Goal: Task Accomplishment & Management: Complete application form

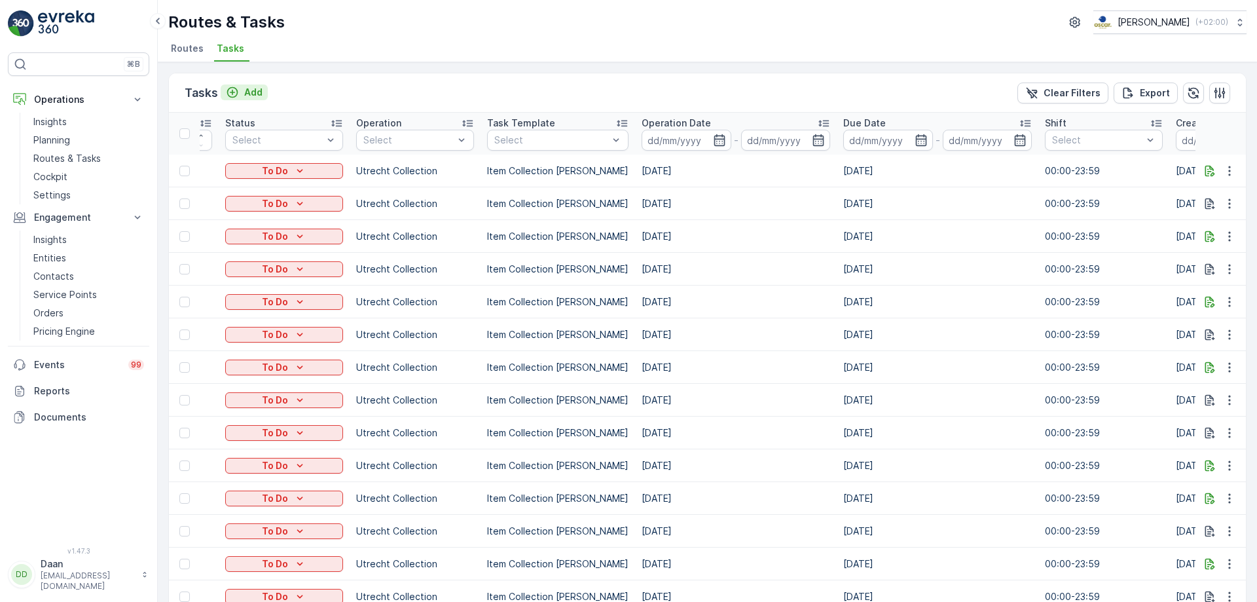
click at [241, 87] on div "Add" at bounding box center [244, 92] width 37 height 13
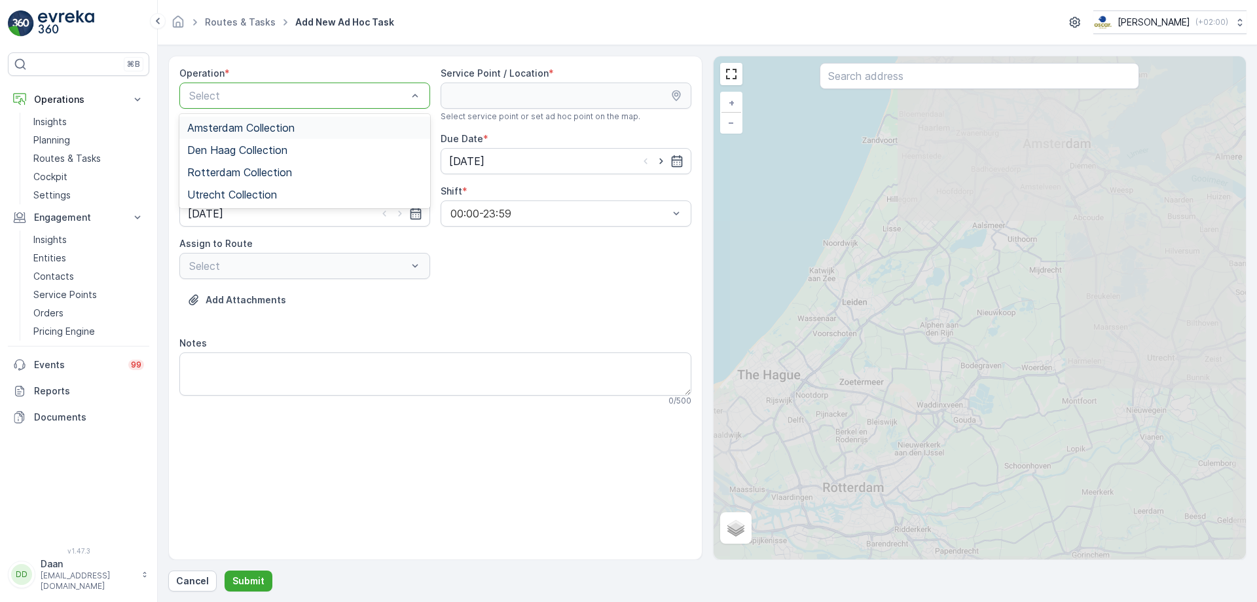
click at [362, 94] on div at bounding box center [298, 96] width 221 height 12
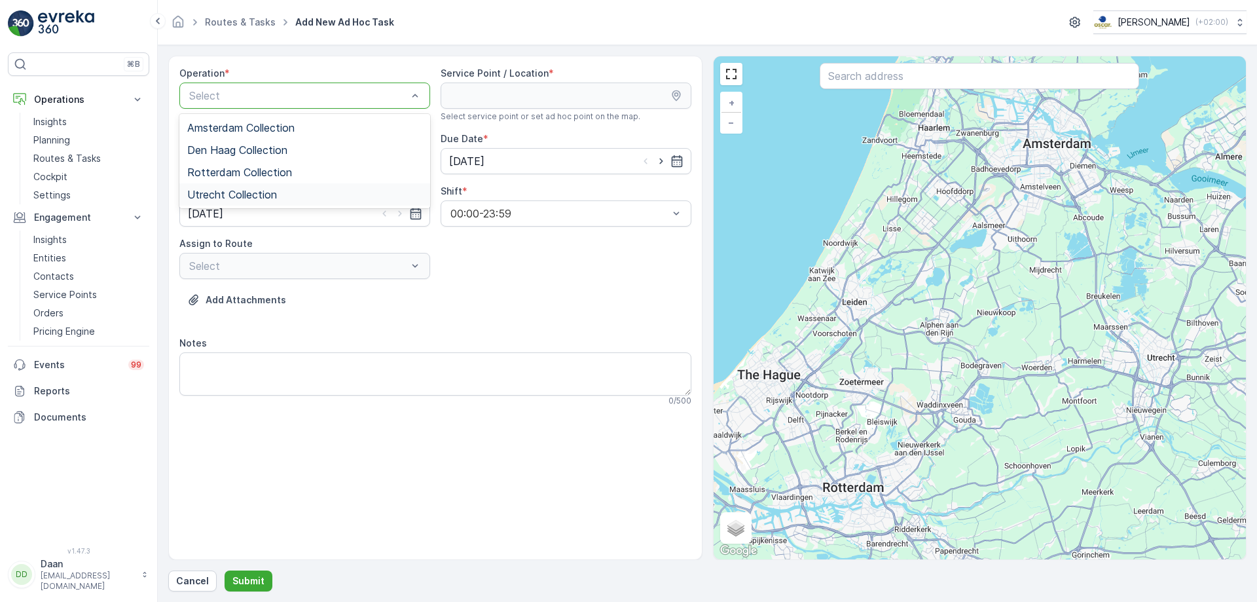
click at [309, 191] on div "Utrecht Collection" at bounding box center [304, 195] width 235 height 12
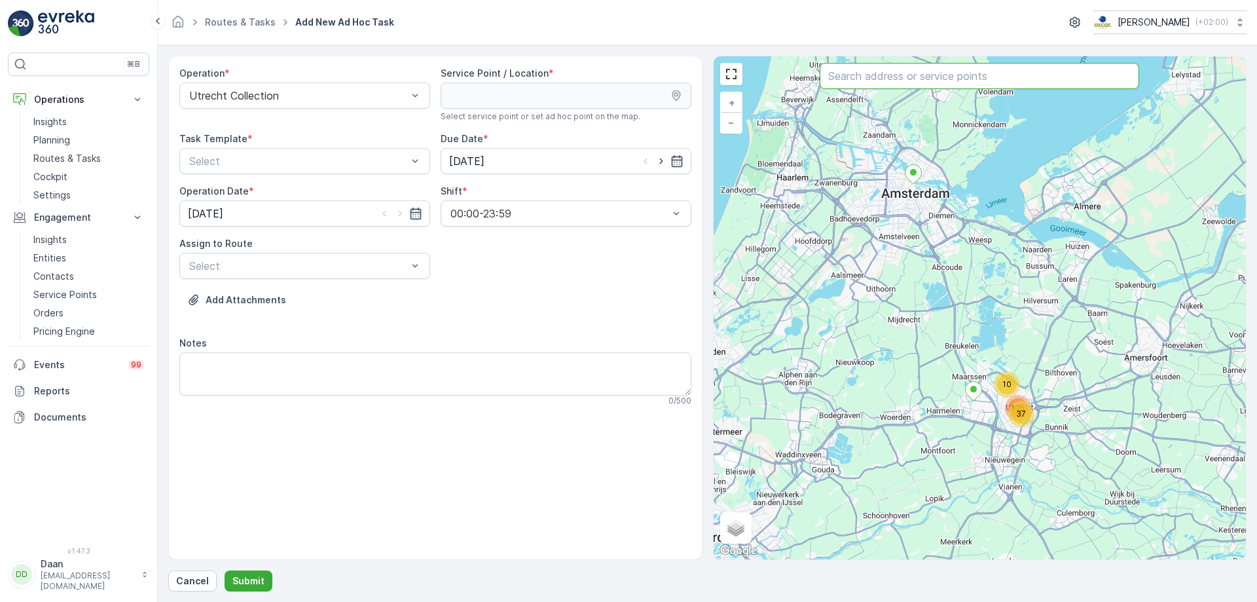
click at [888, 86] on input "text" at bounding box center [980, 76] width 320 height 26
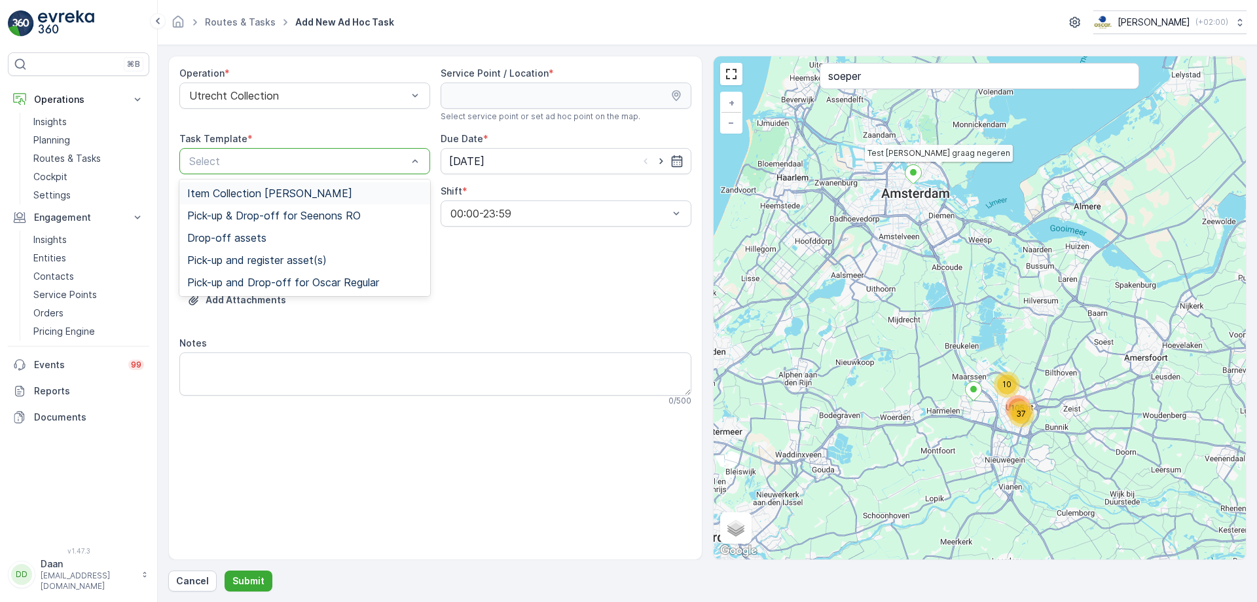
click at [406, 158] on div at bounding box center [298, 161] width 221 height 12
click at [372, 191] on div "Item Collection [PERSON_NAME]" at bounding box center [304, 193] width 235 height 12
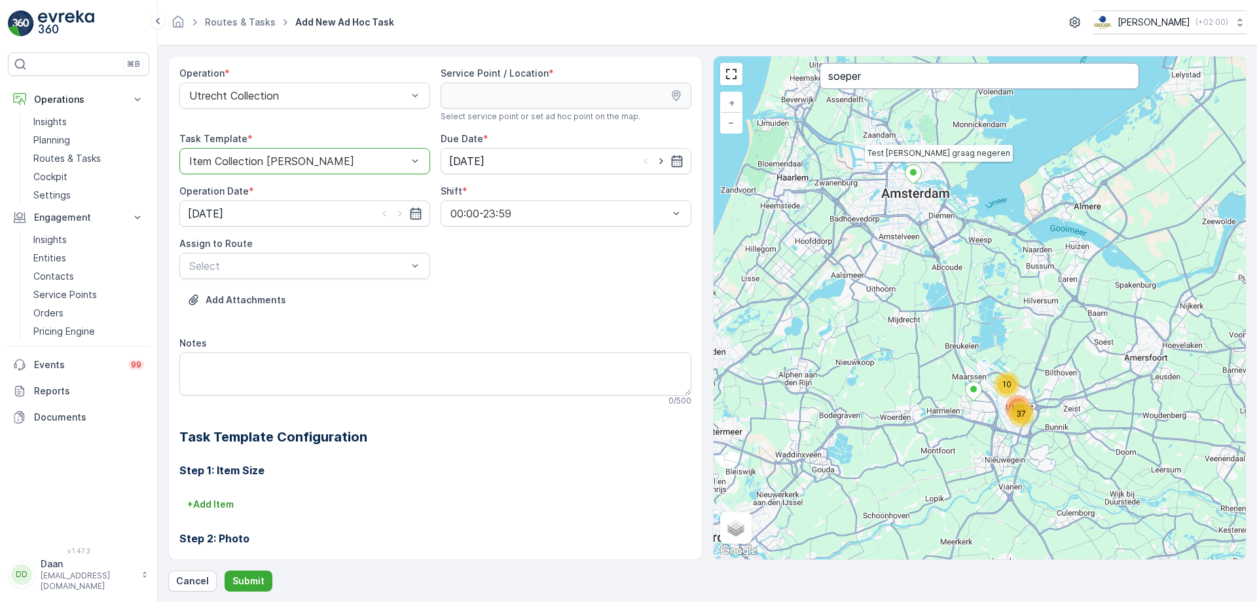
click at [880, 80] on input "soeper" at bounding box center [980, 76] width 320 height 26
type input "soep"
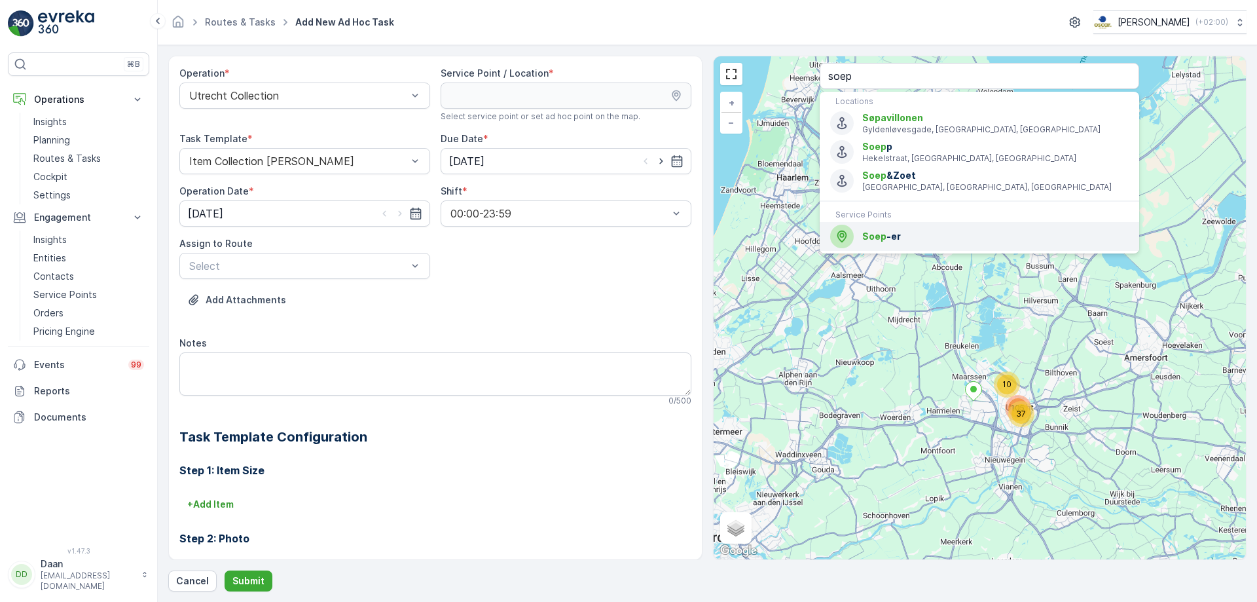
click at [882, 245] on div "Soep -er" at bounding box center [979, 237] width 299 height 24
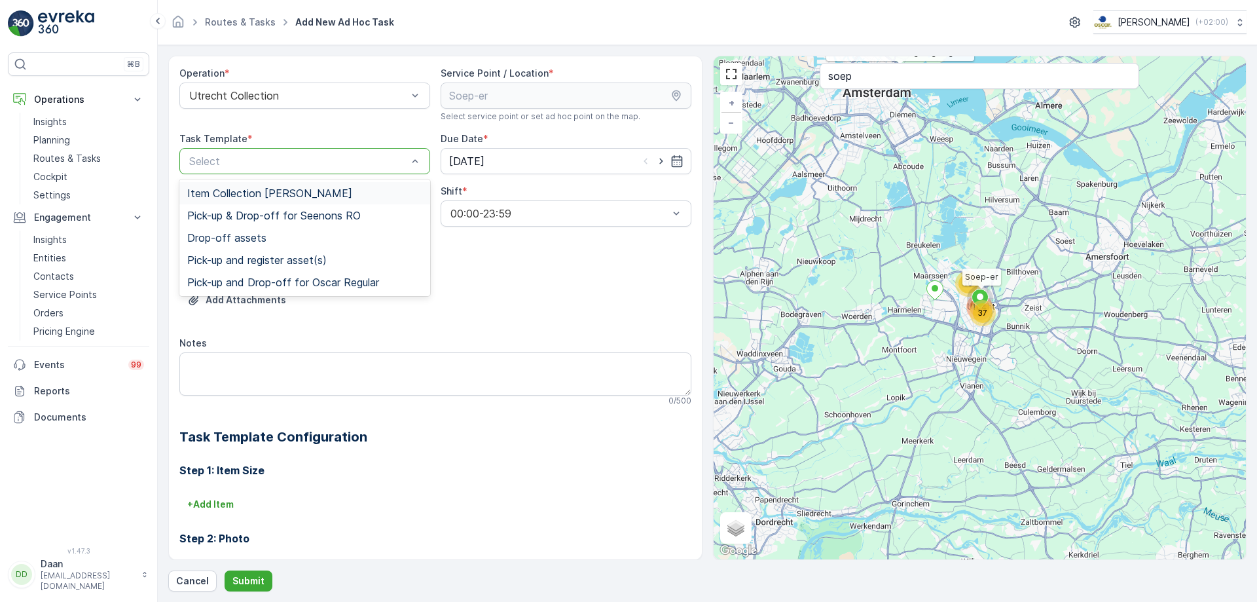
click at [374, 187] on div "Item Collection [PERSON_NAME]" at bounding box center [304, 193] width 251 height 22
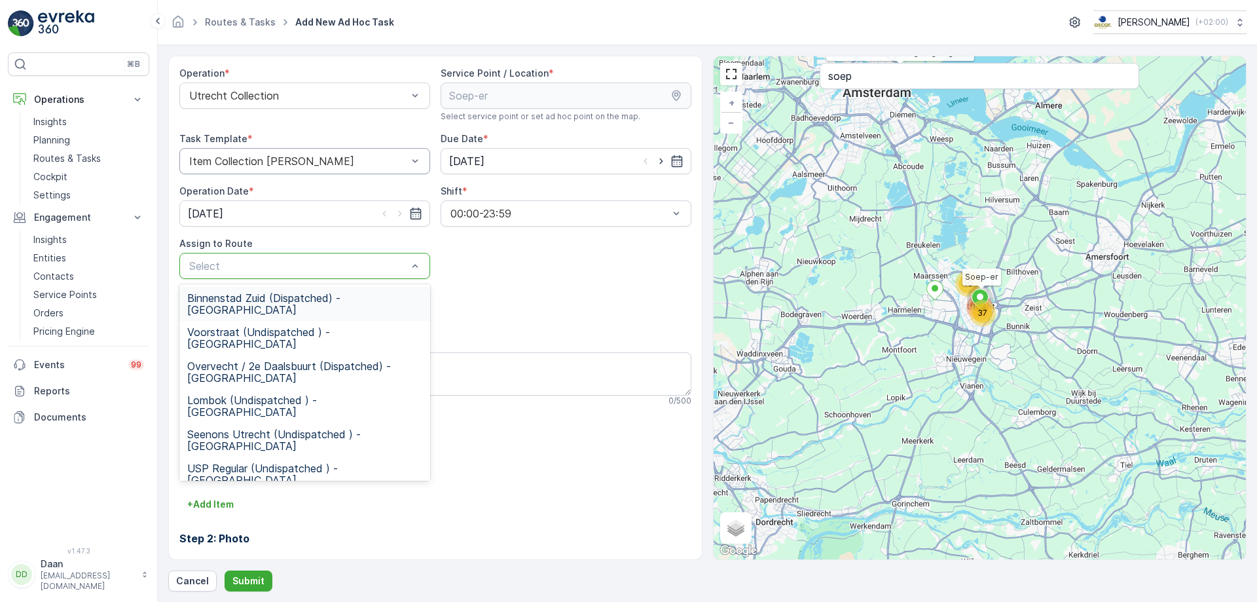
click at [321, 271] on div at bounding box center [298, 266] width 221 height 12
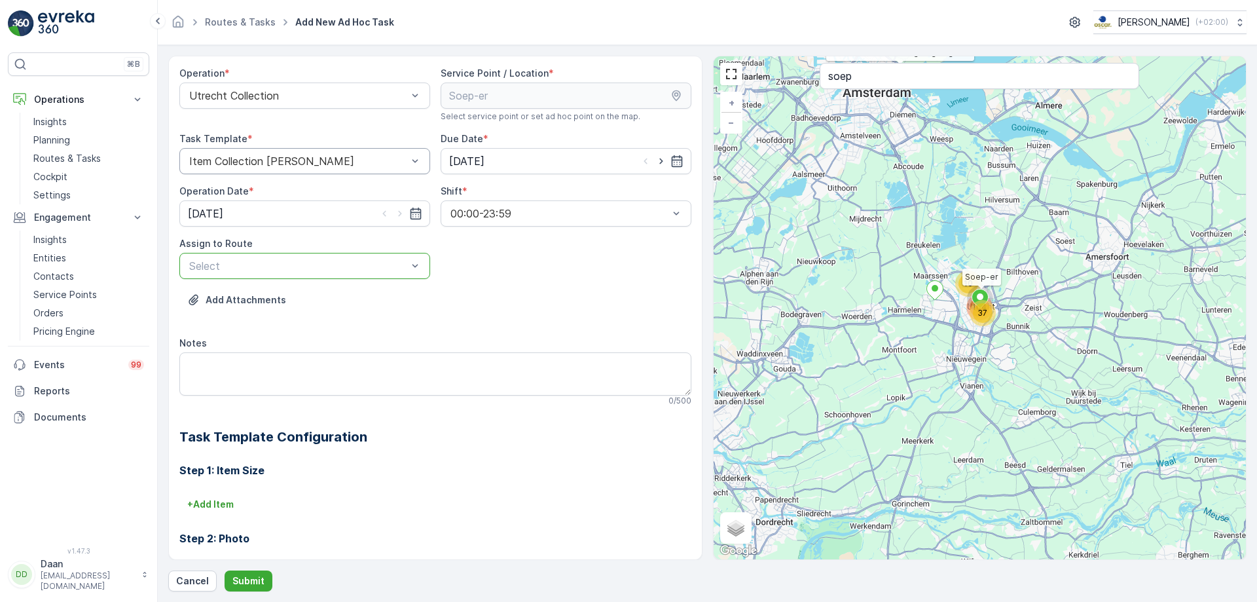
click at [339, 262] on div at bounding box center [298, 266] width 221 height 12
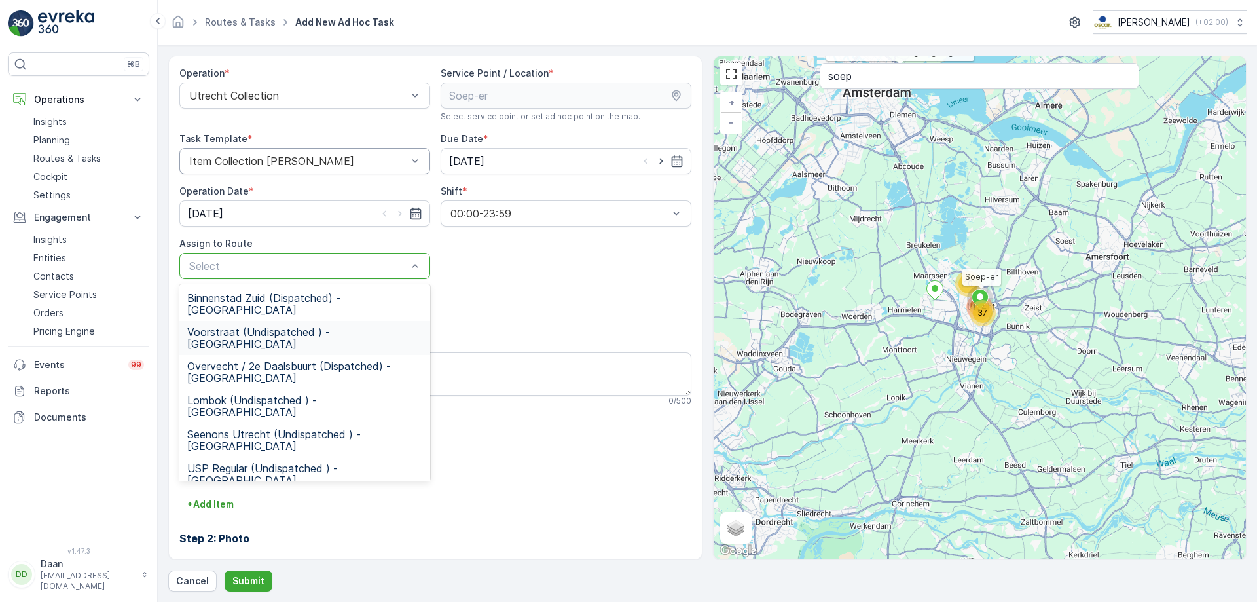
click at [335, 326] on span "Voorstraat (Undispatched ) - [GEOGRAPHIC_DATA]" at bounding box center [304, 338] width 235 height 24
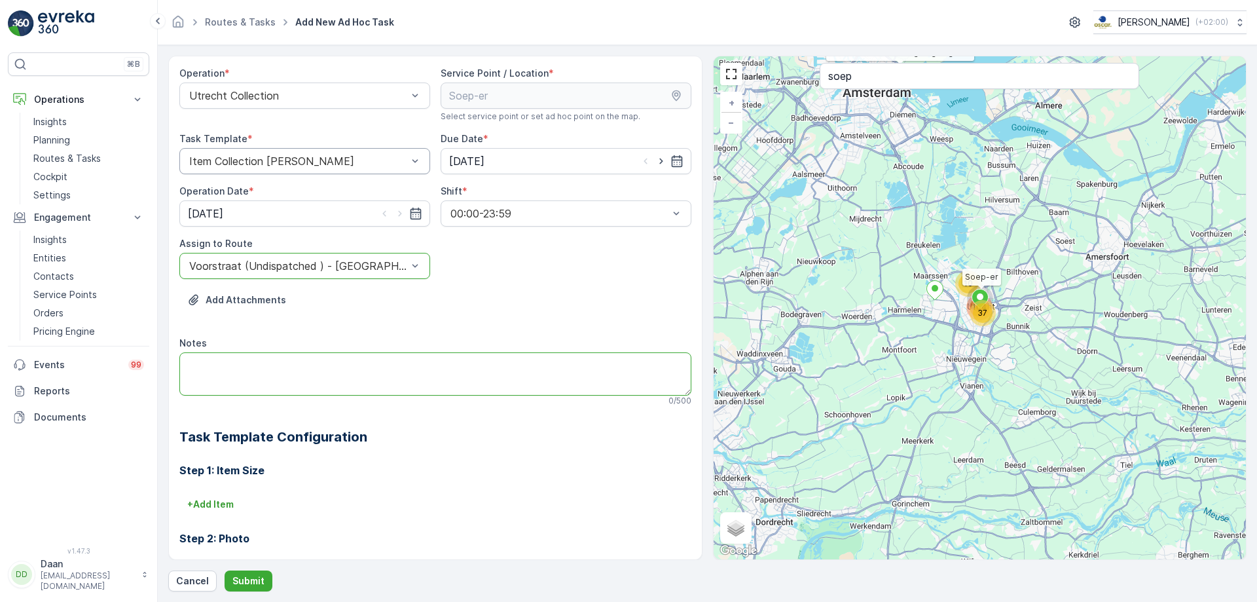
click at [348, 377] on textarea "Notes" at bounding box center [435, 373] width 512 height 43
click at [346, 362] on textarea "Hier graag twee rolletjes swill zakjes brengen!" at bounding box center [435, 373] width 512 height 43
type textarea "Hier graag twee rolletjes swill zakjes (23L) brengen!"
click at [245, 583] on p "Submit" at bounding box center [248, 580] width 32 height 13
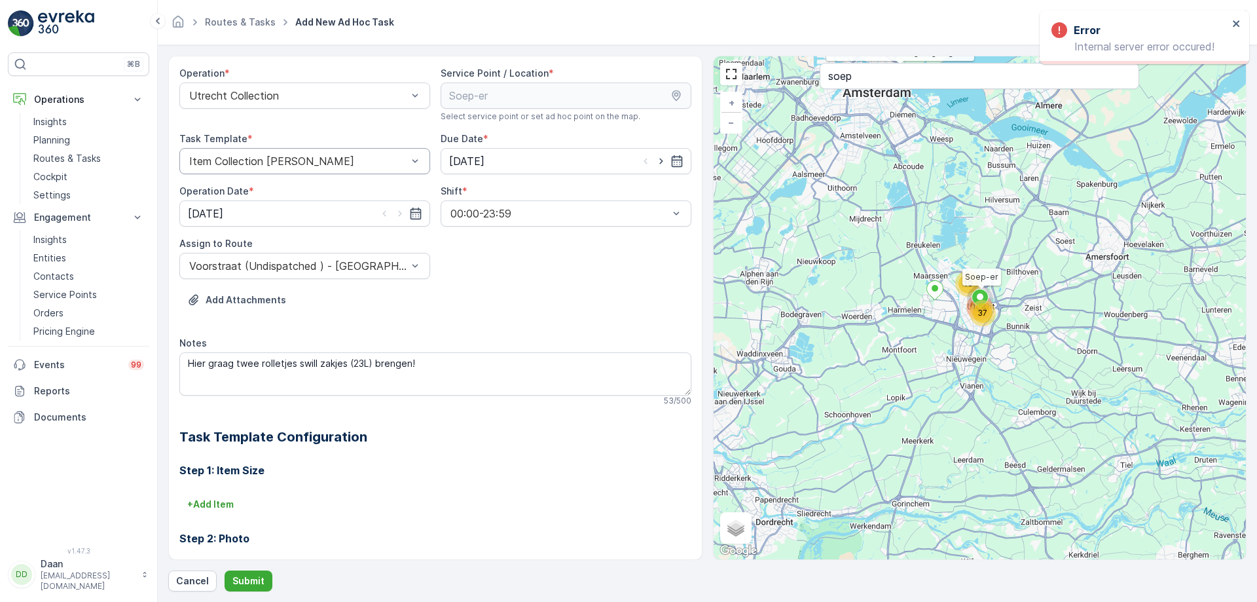
click at [518, 501] on div "+ Add Item" at bounding box center [435, 504] width 512 height 21
click at [246, 579] on p "Submit" at bounding box center [248, 580] width 32 height 13
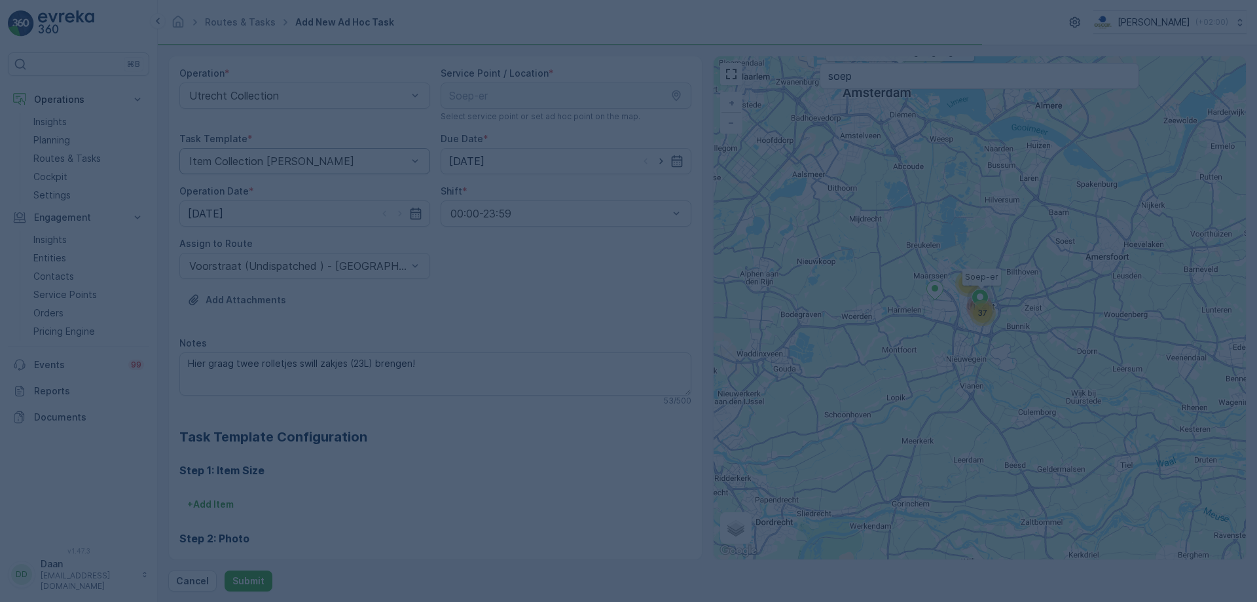
click at [584, 281] on div at bounding box center [628, 301] width 1257 height 602
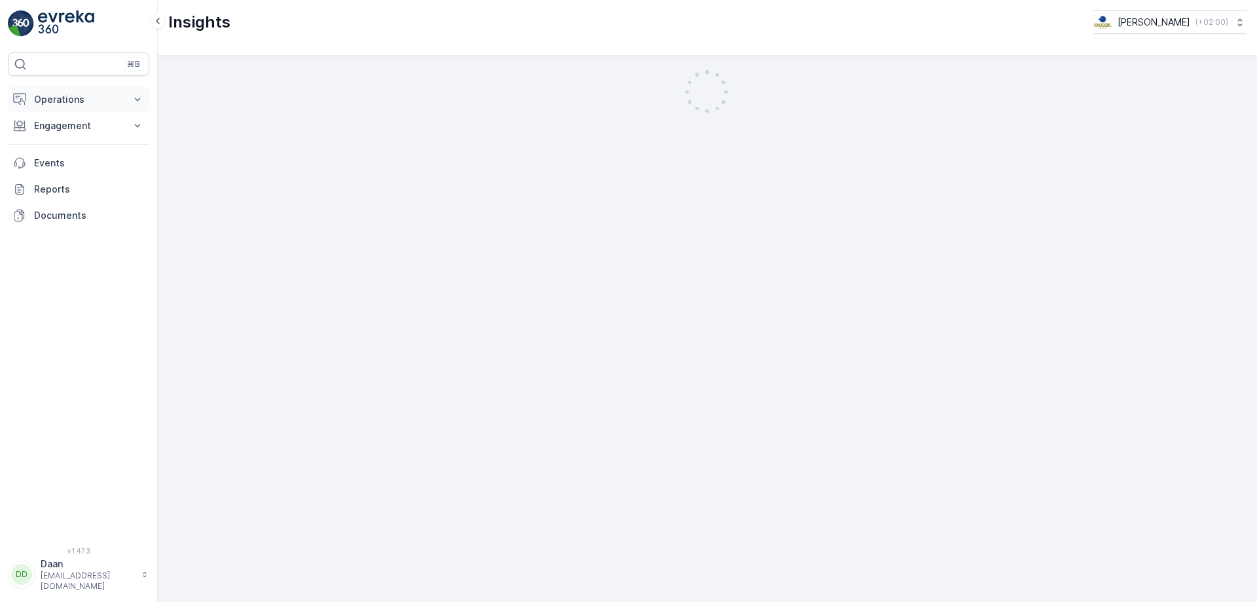
click at [108, 99] on p "Operations" at bounding box center [78, 99] width 89 height 13
click at [97, 158] on p "Routes & Tasks" at bounding box center [66, 158] width 67 height 13
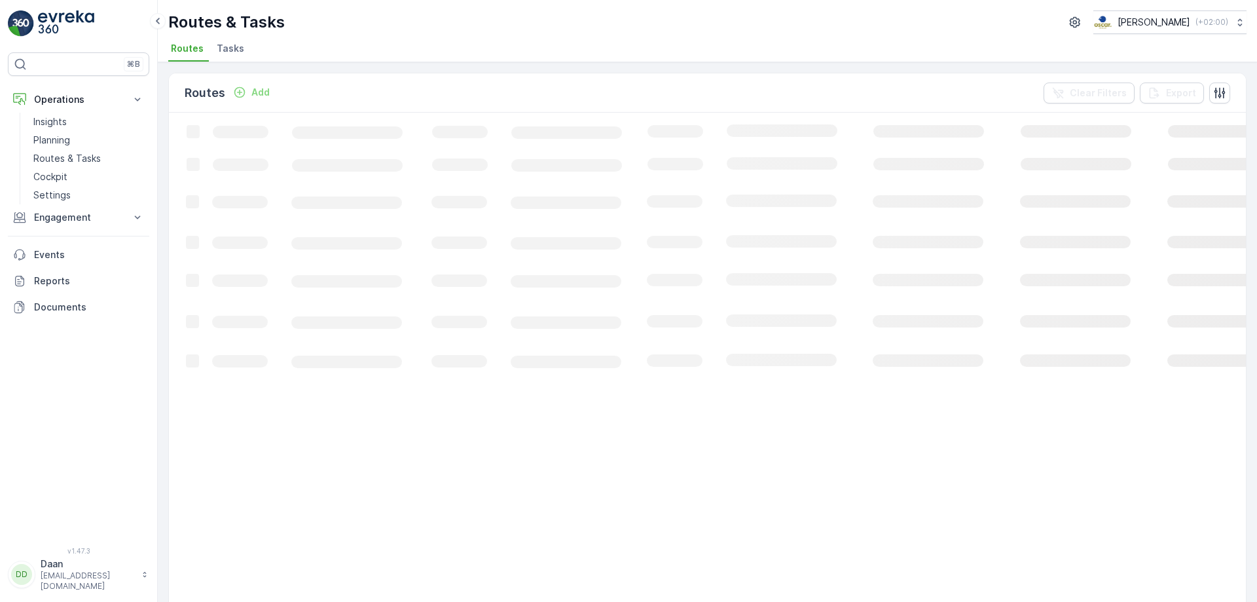
click at [218, 48] on span "Tasks" at bounding box center [231, 48] width 28 height 13
click at [64, 214] on p "Engagement" at bounding box center [78, 217] width 89 height 13
click at [77, 138] on link "Planning" at bounding box center [88, 140] width 121 height 18
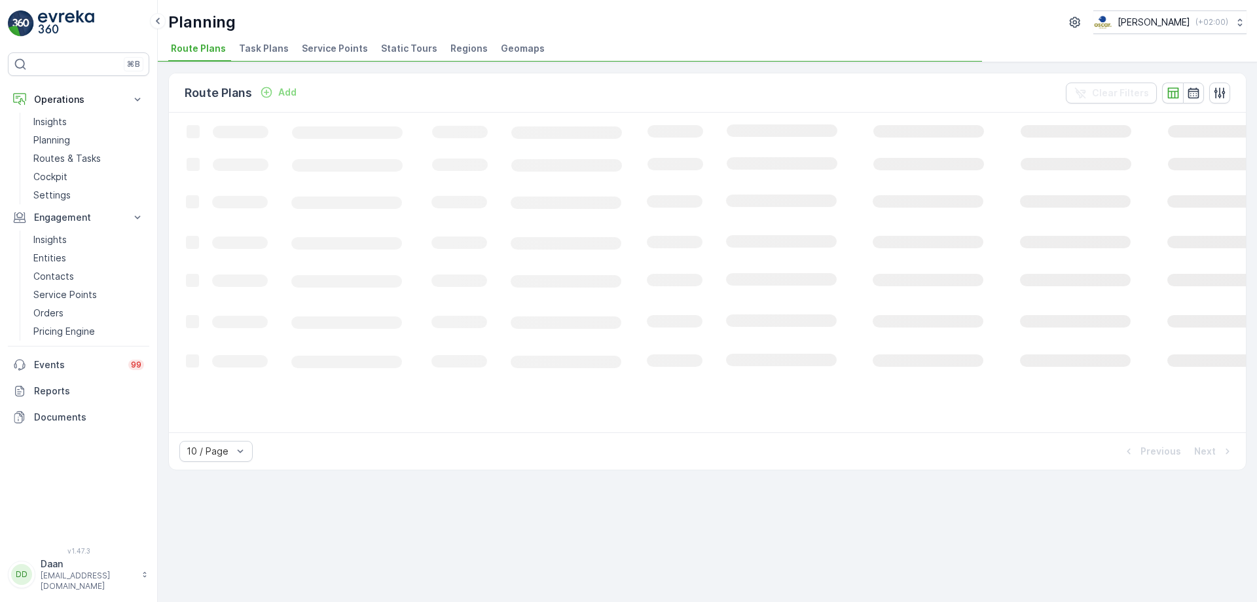
click at [277, 45] on span "Task Plans" at bounding box center [264, 48] width 50 height 13
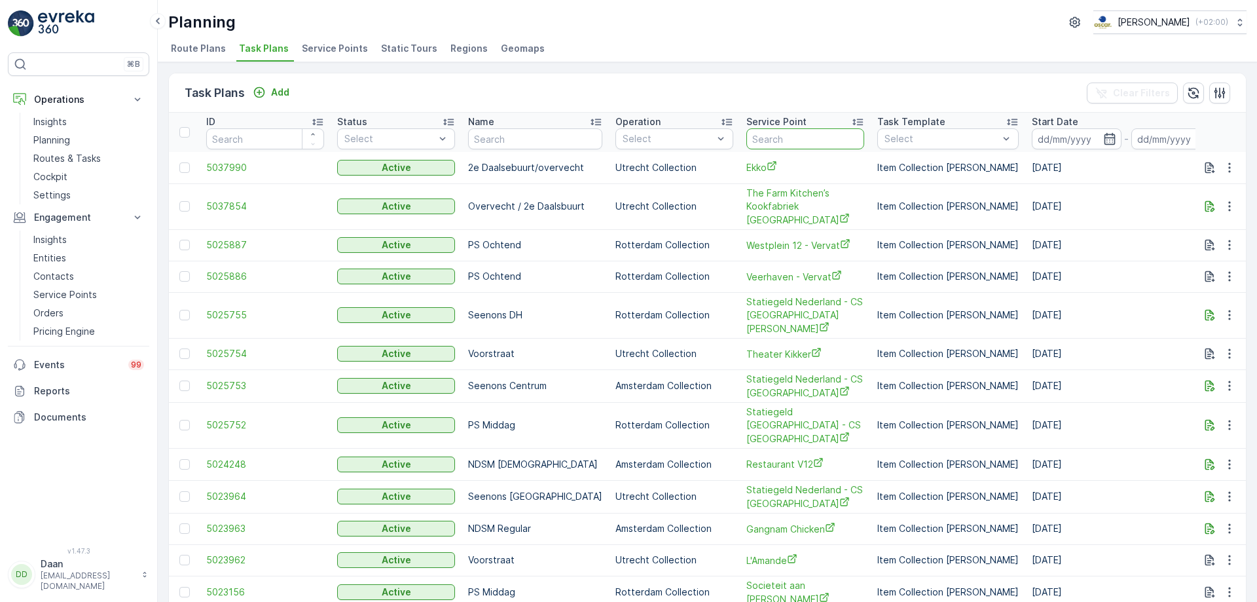
click at [771, 136] on input "text" at bounding box center [805, 138] width 118 height 21
type input "Soep"
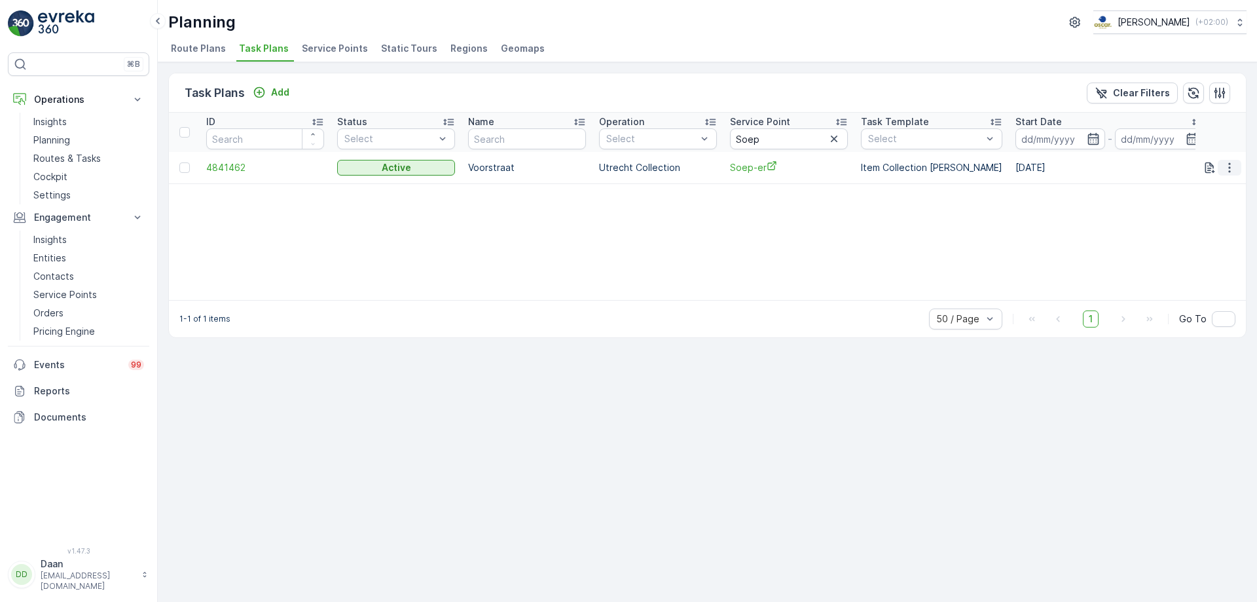
click at [1232, 169] on icon "button" at bounding box center [1229, 167] width 13 height 13
click at [1217, 189] on span "See More Details" at bounding box center [1214, 187] width 76 height 13
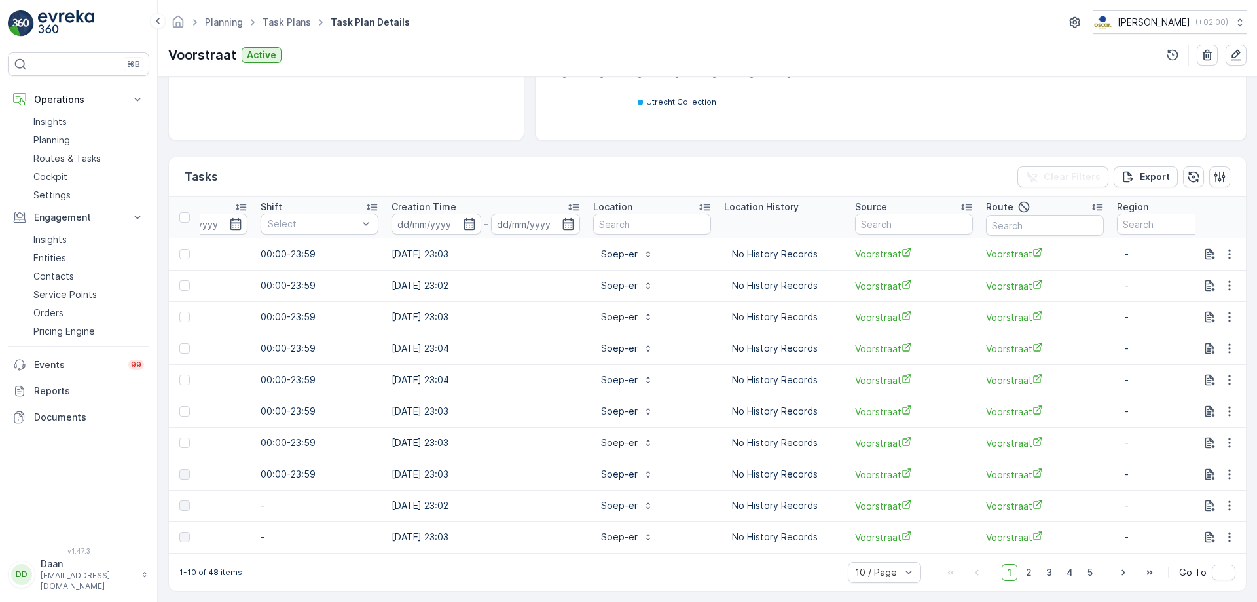
scroll to position [0, 897]
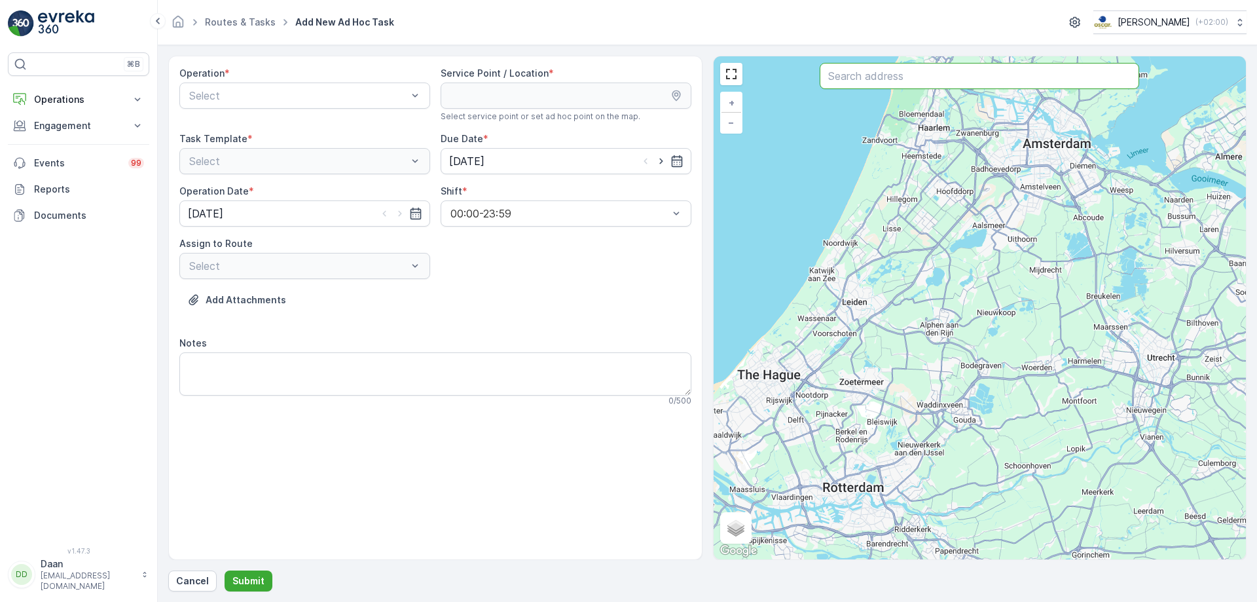
click at [908, 86] on input "text" at bounding box center [980, 76] width 320 height 26
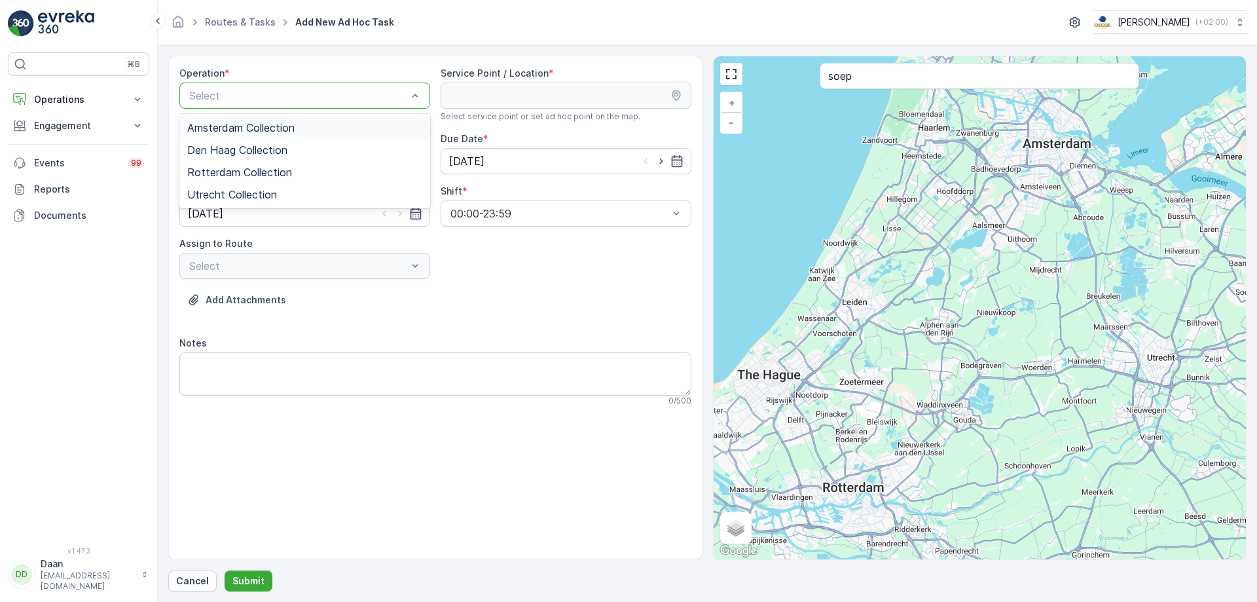
click at [287, 85] on div "Select" at bounding box center [304, 96] width 251 height 26
click at [257, 196] on span "Utrecht Collection" at bounding box center [232, 195] width 90 height 12
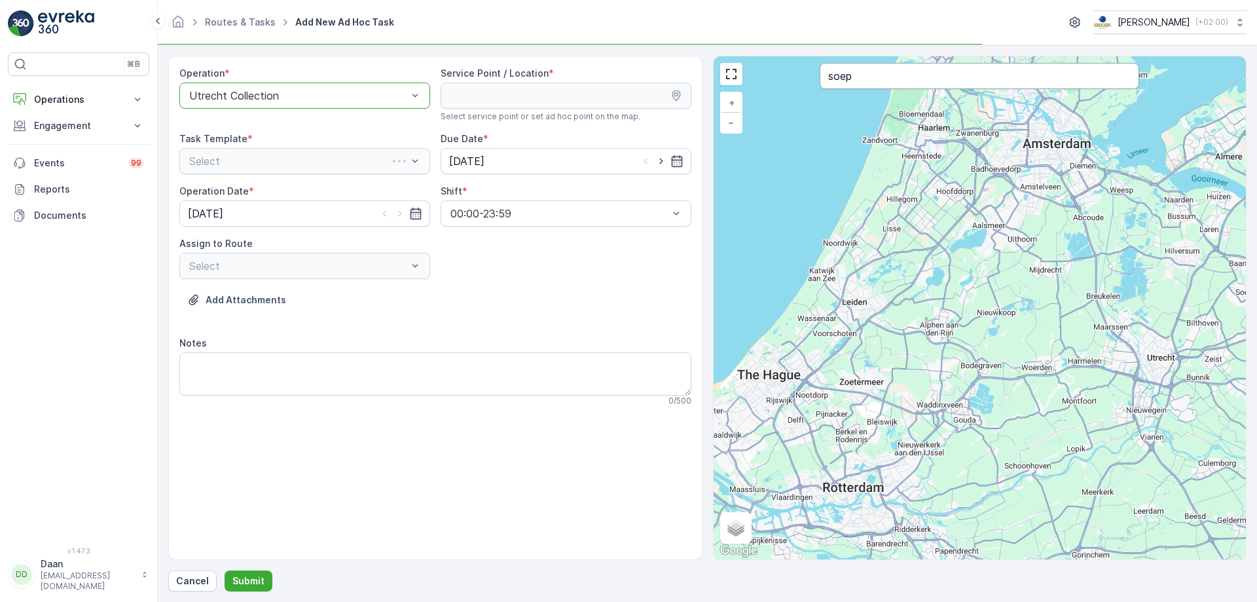
click at [906, 81] on input "soep" at bounding box center [980, 76] width 320 height 26
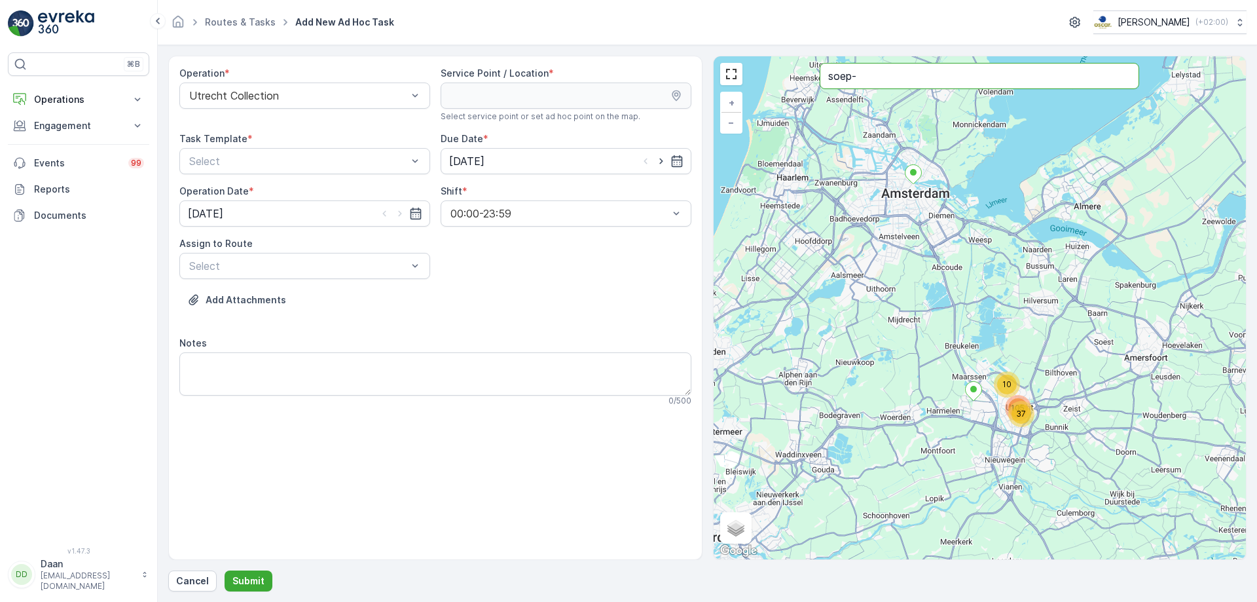
type input "soep-"
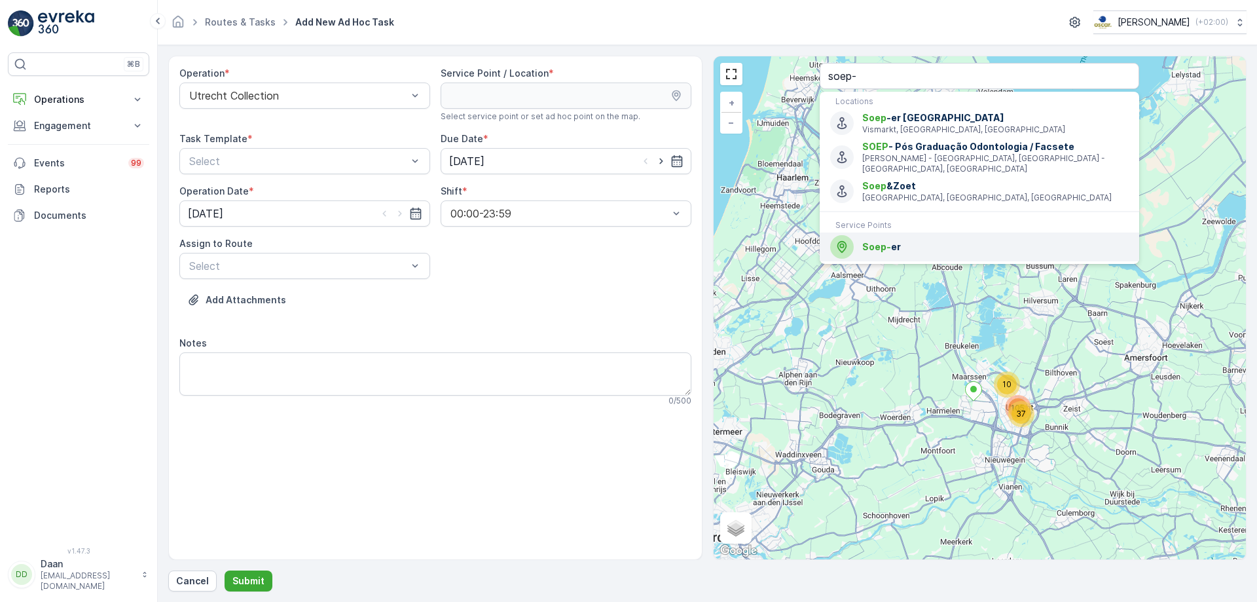
click at [894, 240] on span "Soep- er" at bounding box center [995, 246] width 266 height 13
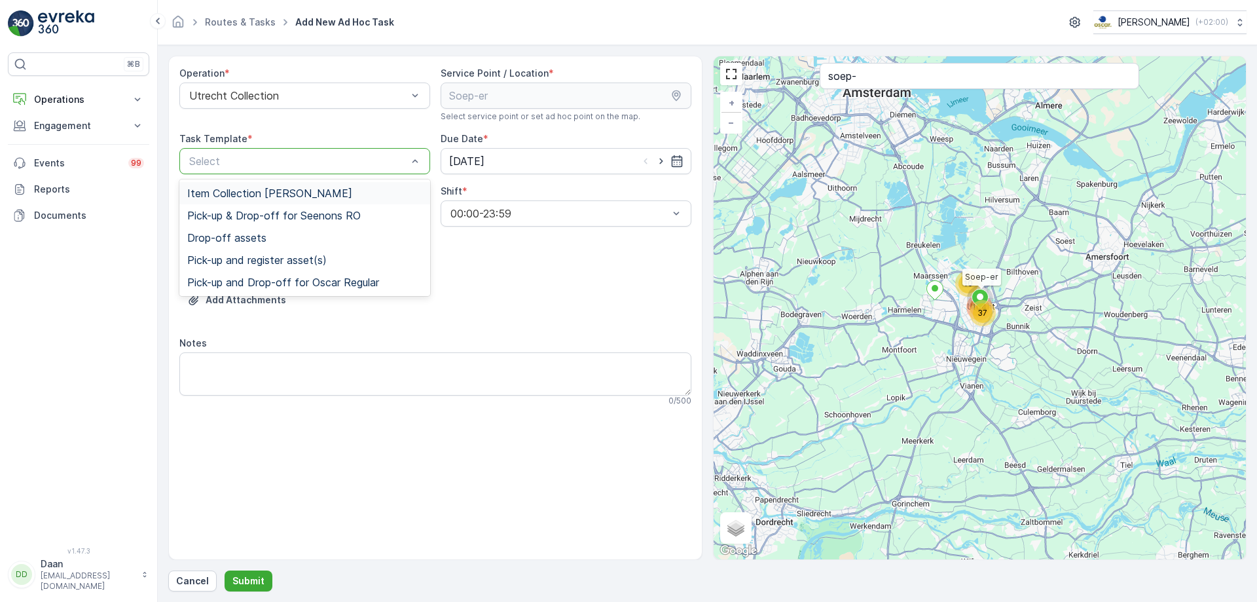
click at [419, 153] on div at bounding box center [415, 161] width 13 height 25
click at [367, 199] on div "Item Collection [PERSON_NAME]" at bounding box center [304, 193] width 251 height 22
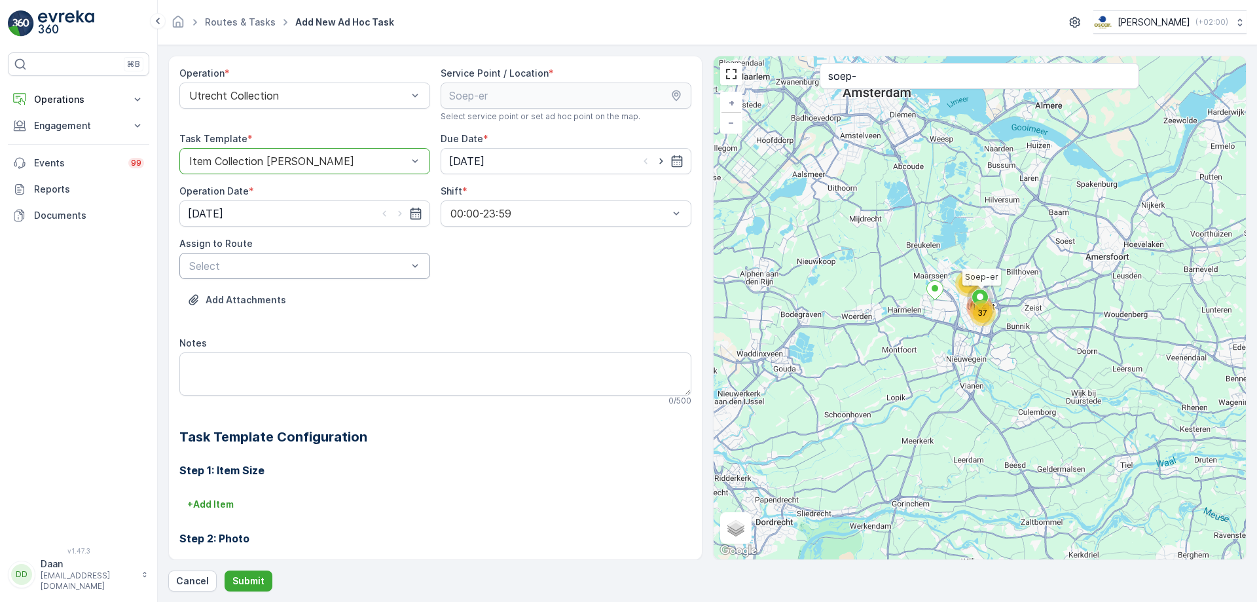
click at [340, 275] on div "Select" at bounding box center [304, 266] width 251 height 26
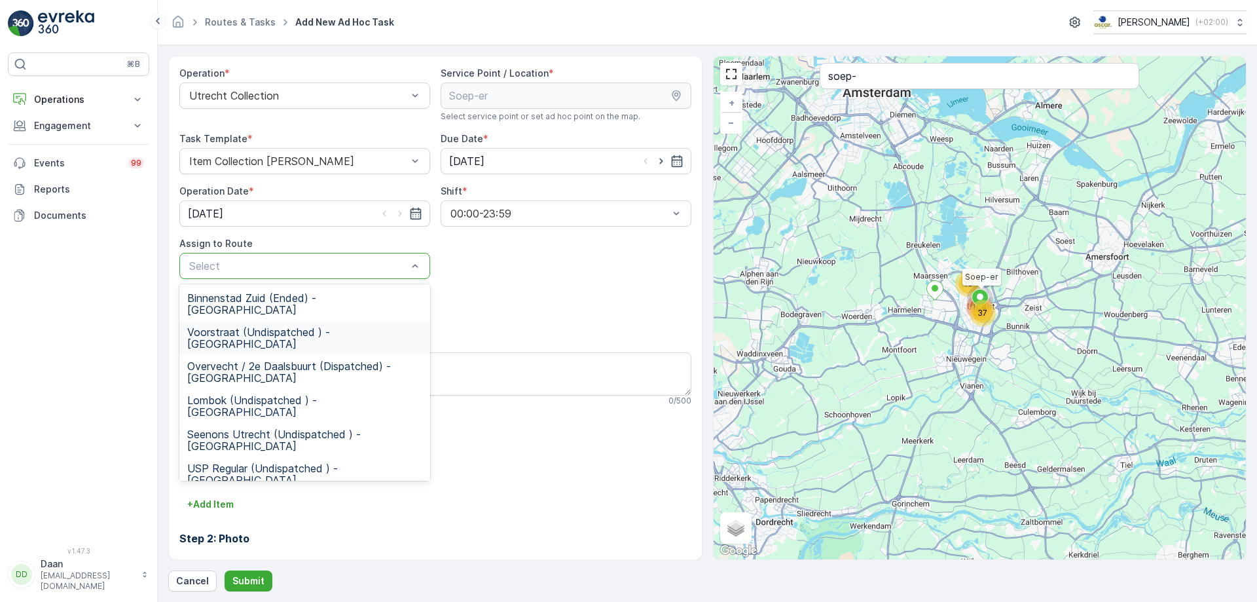
click at [322, 326] on span "Voorstraat (Undispatched ) - [GEOGRAPHIC_DATA]" at bounding box center [304, 338] width 235 height 24
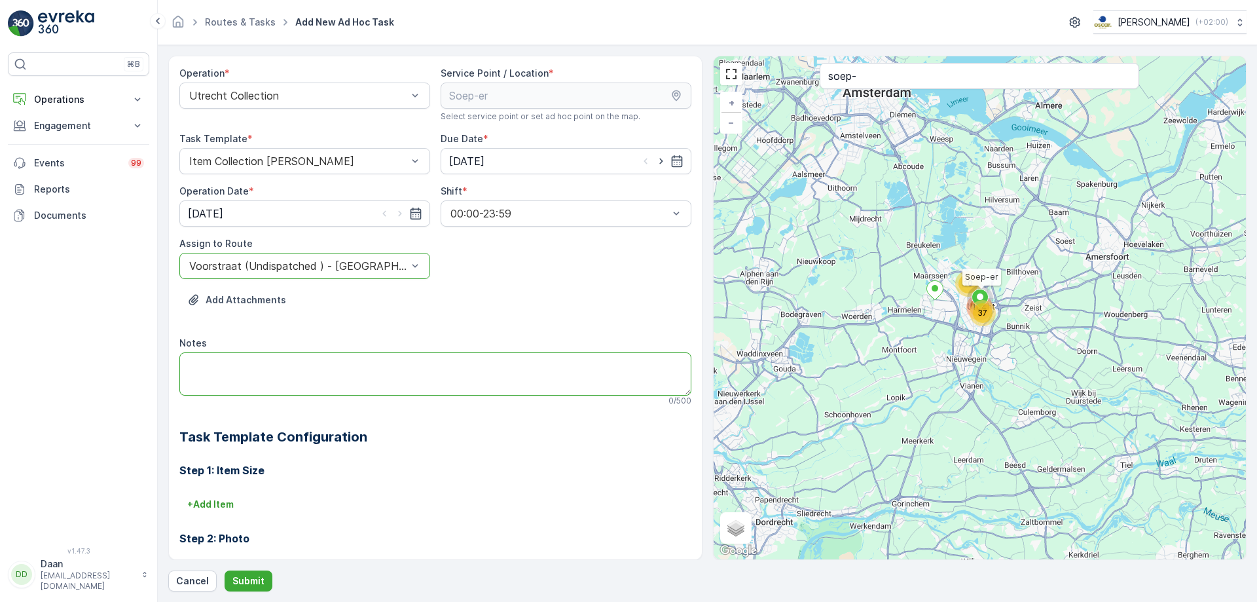
click at [348, 393] on textarea "Notes" at bounding box center [435, 373] width 512 height 43
click at [302, 357] on textarea "Hier graag 2x 23L zakjes swill aflveren" at bounding box center [435, 373] width 512 height 43
click at [352, 362] on textarea "Hier graag 2x 23L zakjes voor swill aflveren" at bounding box center [435, 373] width 512 height 43
type textarea "Hier graag 2x 23L zakjes voor swill afleveren"
click at [243, 585] on p "Submit" at bounding box center [248, 580] width 32 height 13
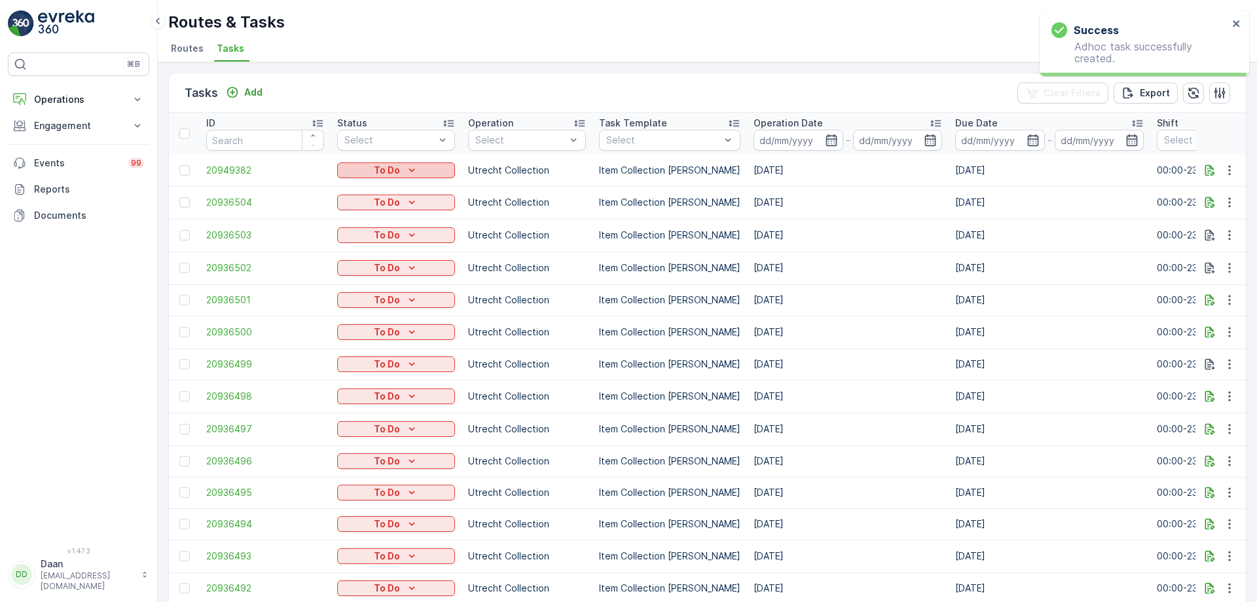
click at [419, 172] on div "To Do" at bounding box center [395, 170] width 107 height 13
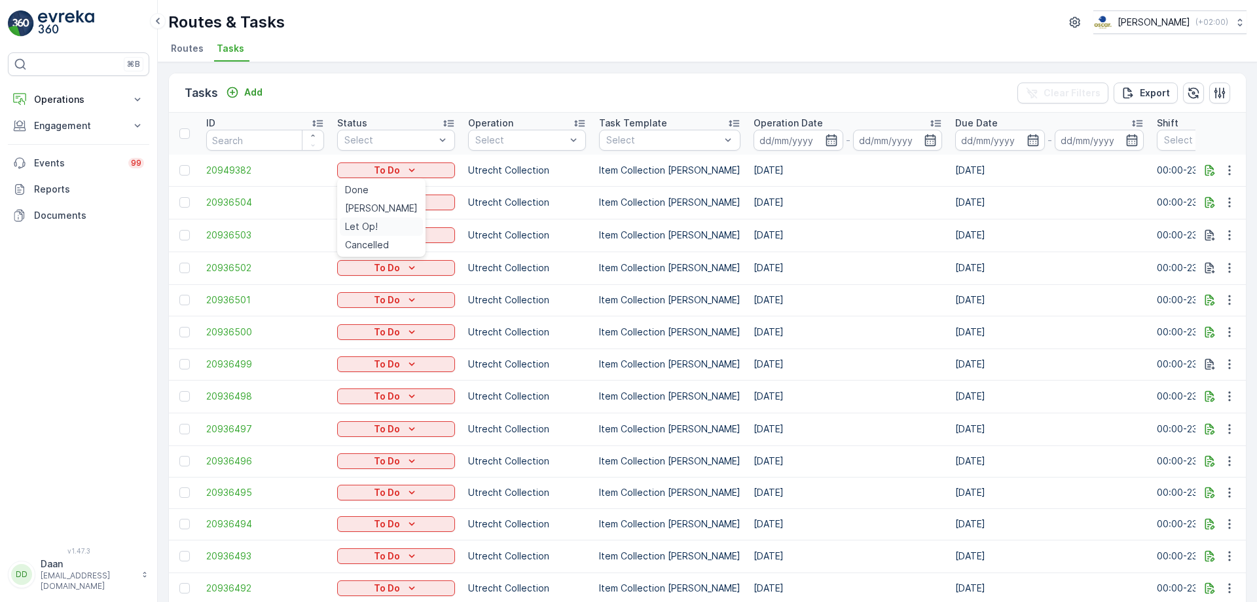
click at [370, 225] on span "Let Op!" at bounding box center [361, 226] width 33 height 13
click at [88, 106] on button "Operations" at bounding box center [78, 99] width 141 height 26
